Goal: Task Accomplishment & Management: Manage account settings

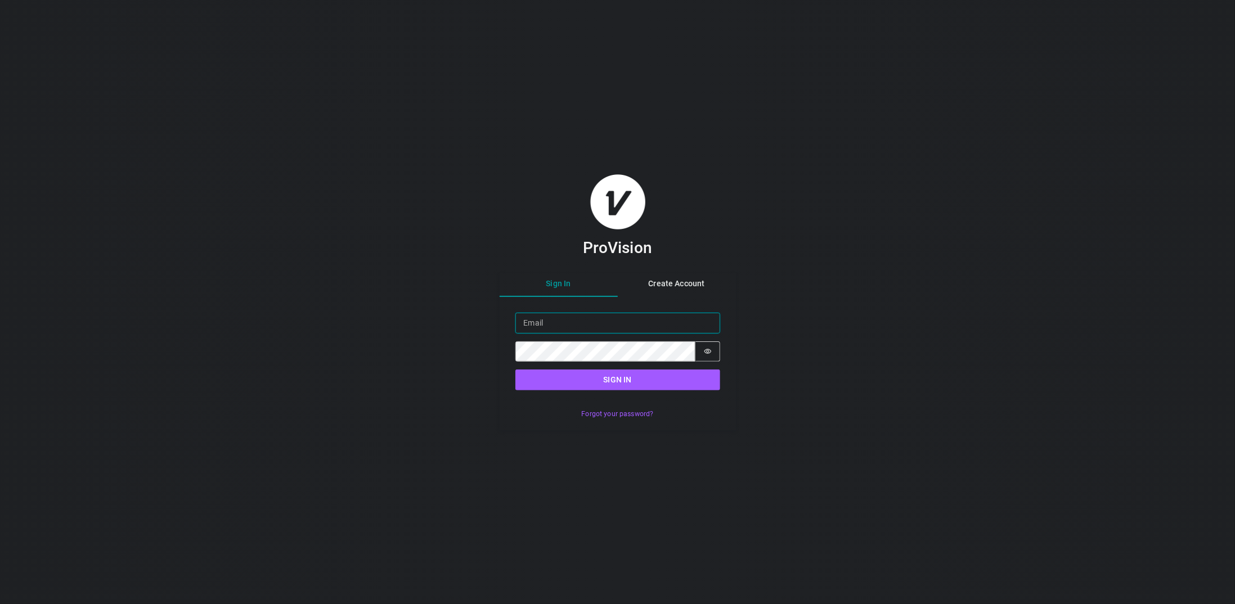
click at [577, 328] on input "Email" at bounding box center [618, 323] width 205 height 21
type input "[EMAIL_ADDRESS][DOMAIN_NAME]"
click at [516, 370] on button "Sign in" at bounding box center [618, 380] width 205 height 21
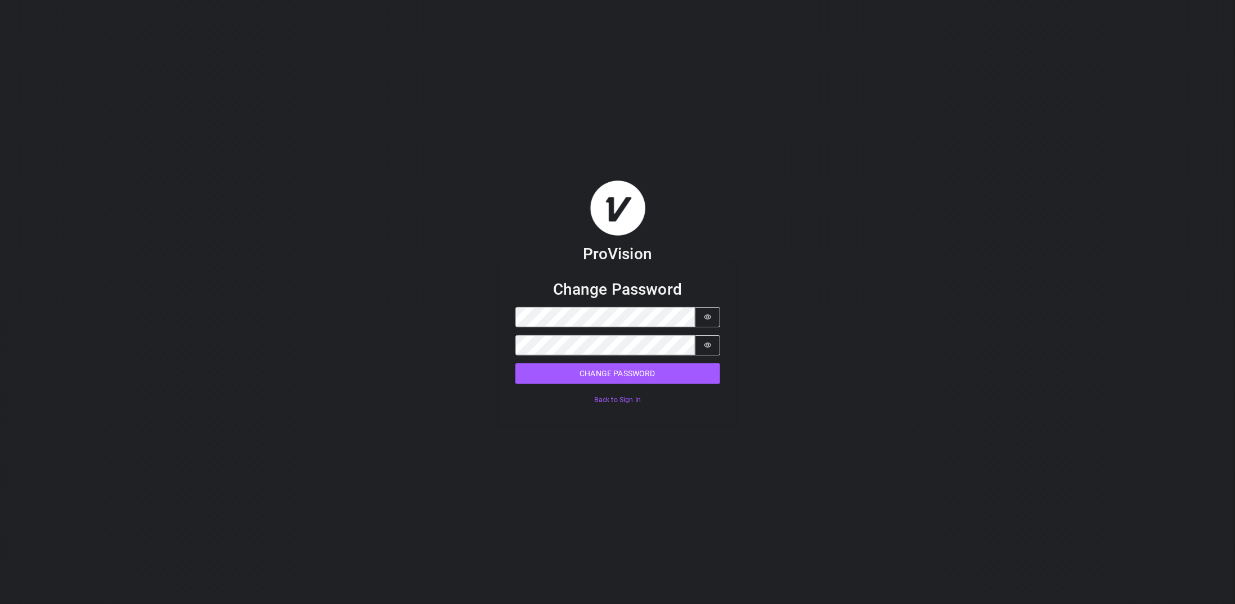
click at [0, 604] on nordpass-portal at bounding box center [0, 604] width 0 height 0
click at [624, 370] on button "Change Password" at bounding box center [618, 374] width 205 height 21
